Goal: Information Seeking & Learning: Learn about a topic

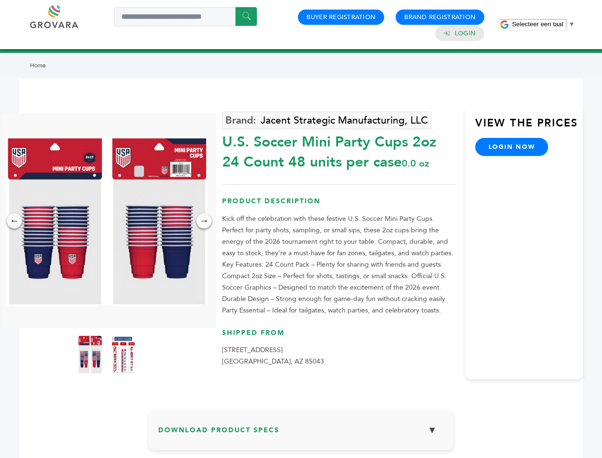
click at [543, 24] on span "Selecteer een taal" at bounding box center [537, 23] width 51 height 7
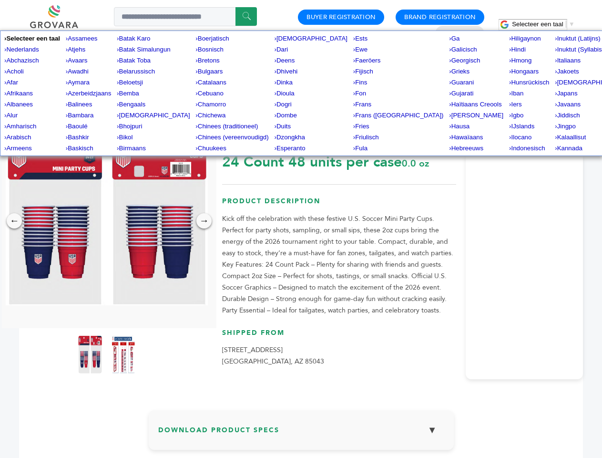
click at [107, 221] on img at bounding box center [107, 220] width 202 height 169
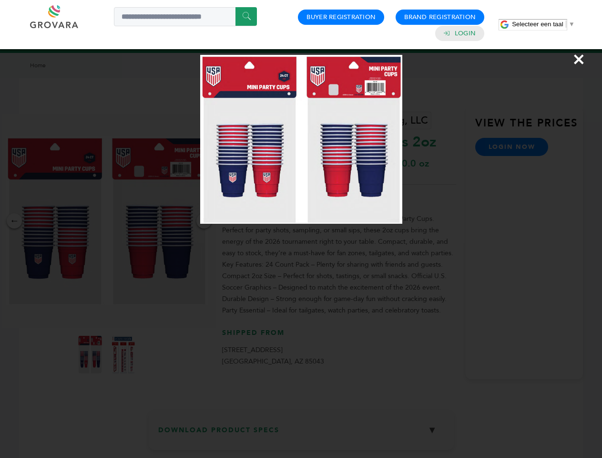
click at [14, 221] on div "×" at bounding box center [301, 229] width 602 height 458
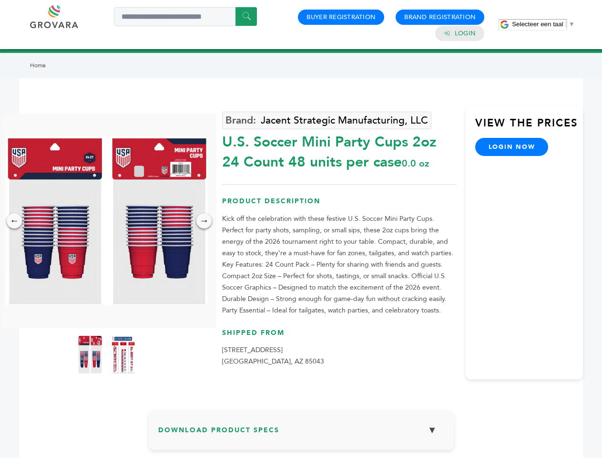
click at [204, 221] on div "→" at bounding box center [203, 220] width 15 height 15
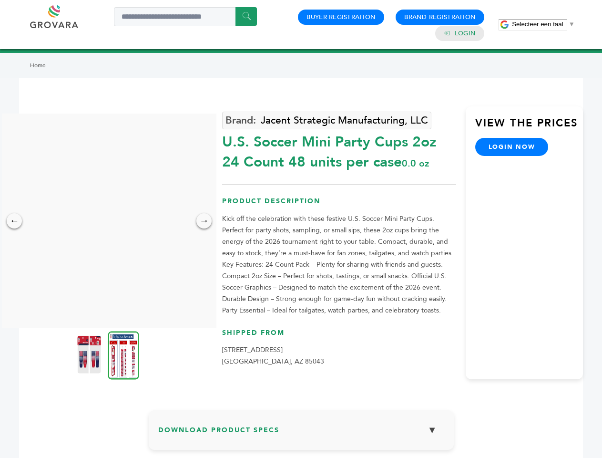
click at [90, 354] on img at bounding box center [89, 354] width 24 height 38
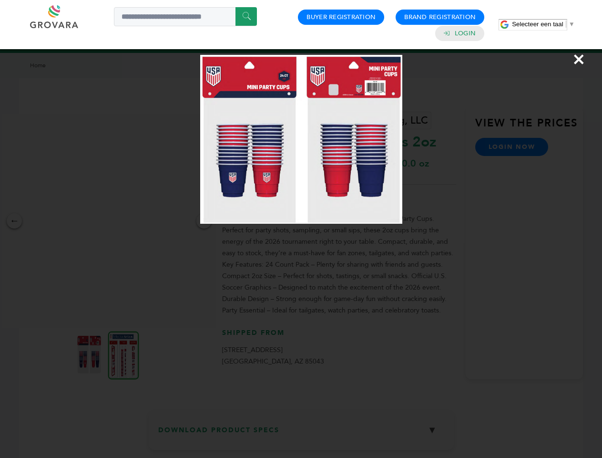
click at [123, 354] on div "×" at bounding box center [301, 229] width 602 height 458
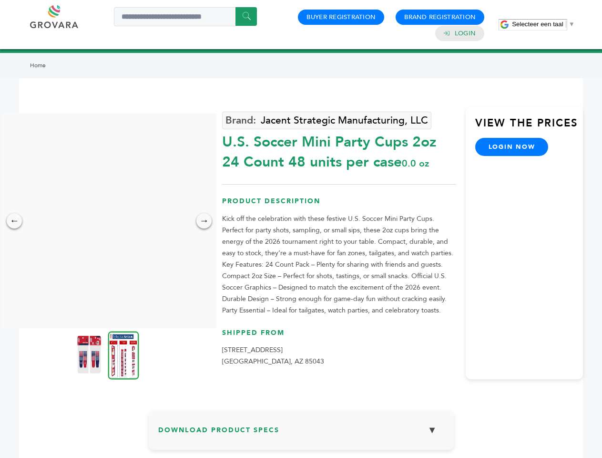
click at [301, 433] on h3 "Download Product Specs ▼" at bounding box center [301, 433] width 286 height 28
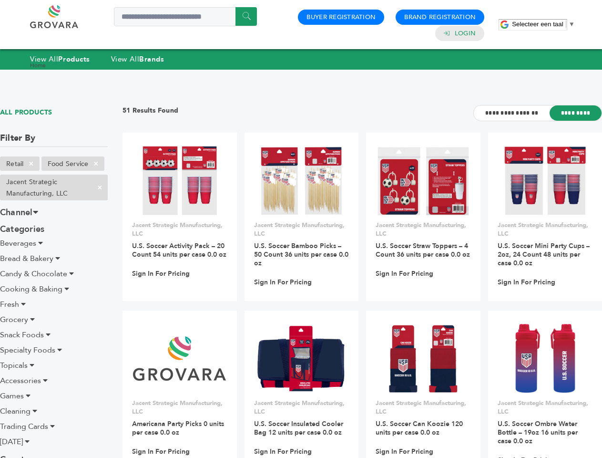
click at [543, 24] on span "Selecteer een taal" at bounding box center [537, 23] width 51 height 7
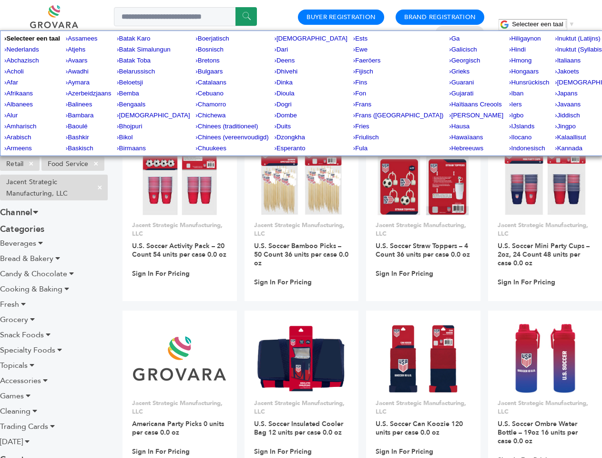
click at [31, 163] on span "×" at bounding box center [31, 163] width 16 height 11
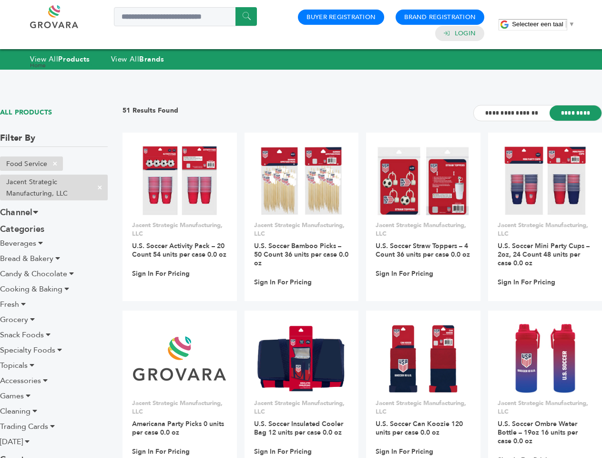
click at [96, 163] on ul "Retail × Food Service × Jacent Strategic Manufacturing, LLC ×" at bounding box center [54, 180] width 108 height 48
click at [100, 187] on span "×" at bounding box center [100, 187] width 16 height 11
